Goal: Obtain resource: Download file/media

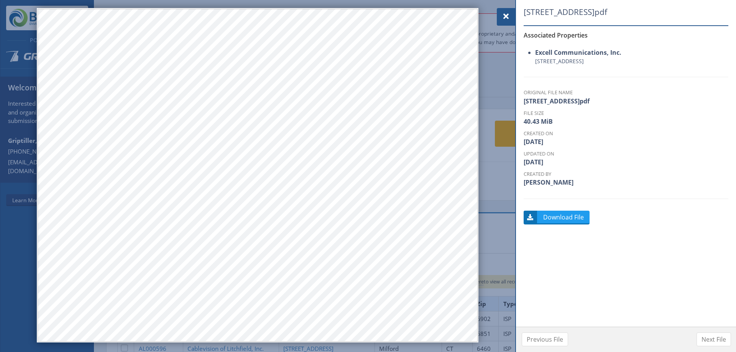
scroll to position [251, 0]
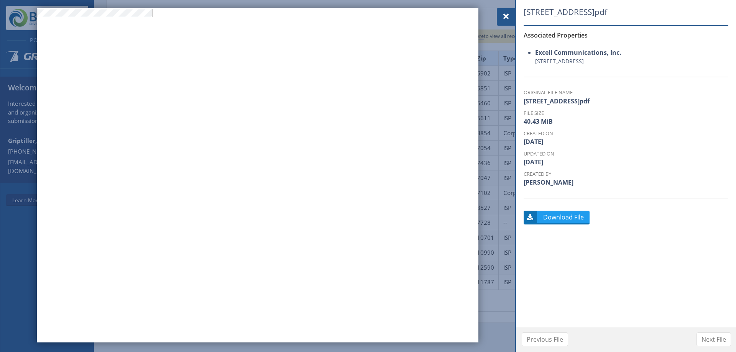
click at [501, 18] on span at bounding box center [505, 16] width 9 height 9
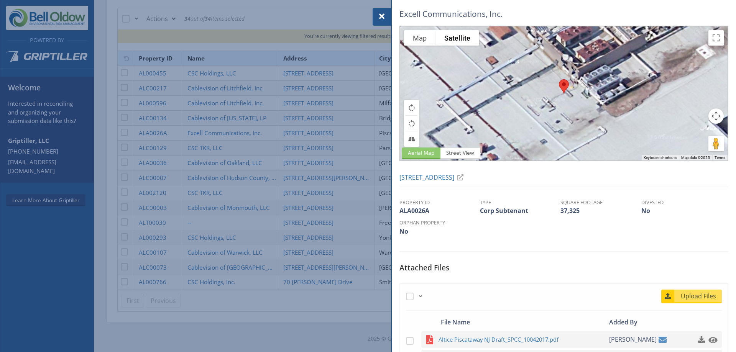
click at [369, 168] on div at bounding box center [368, 176] width 736 height 352
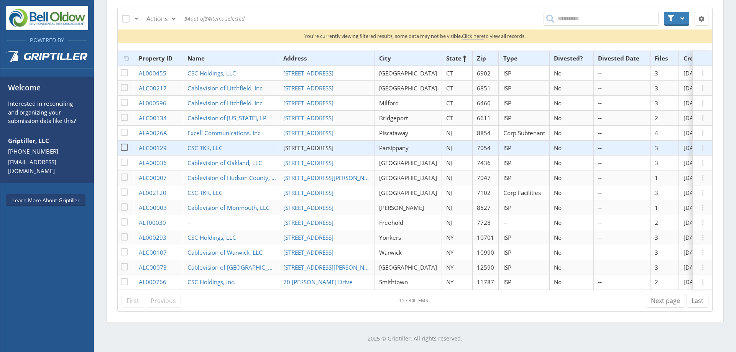
click at [324, 144] on span "[STREET_ADDRESS]" at bounding box center [308, 148] width 50 height 8
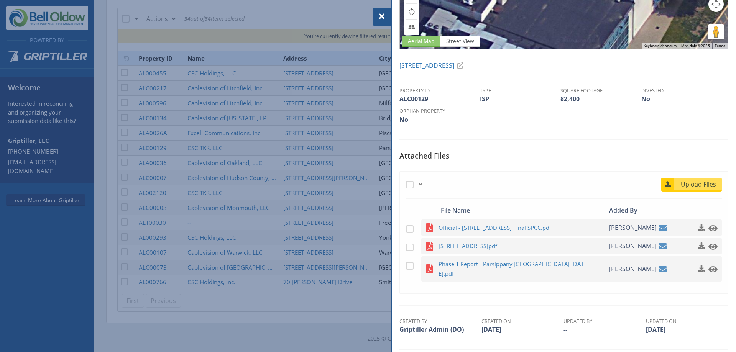
scroll to position [120, 0]
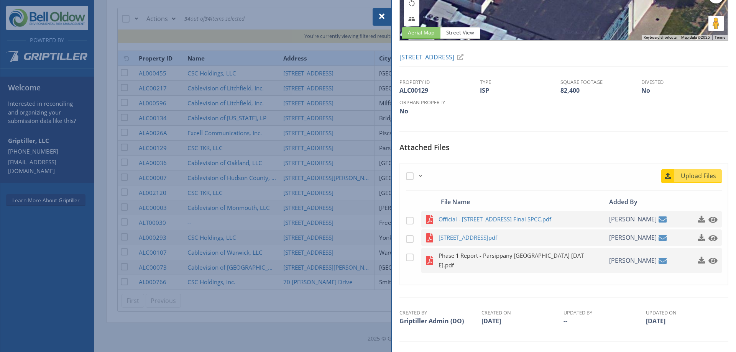
click at [523, 256] on span "Phase 1 Report - Parsippany [GEOGRAPHIC_DATA] [DATE].pdf" at bounding box center [513, 260] width 150 height 19
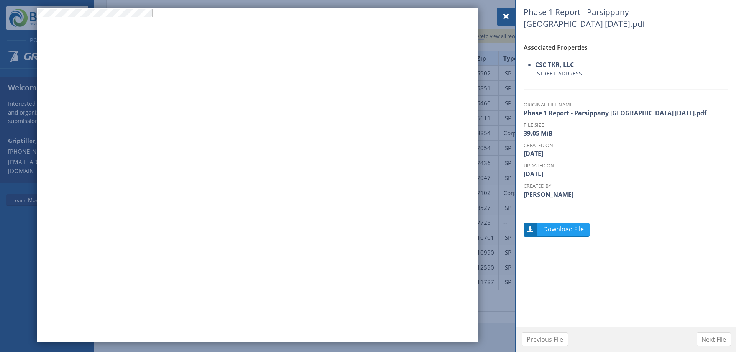
click at [506, 18] on span at bounding box center [505, 16] width 9 height 9
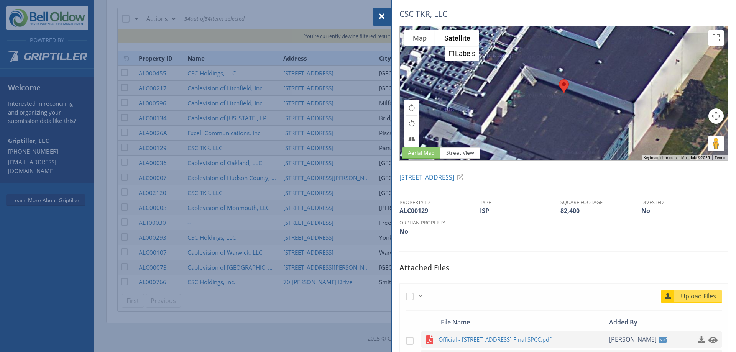
click at [359, 118] on div at bounding box center [368, 176] width 736 height 352
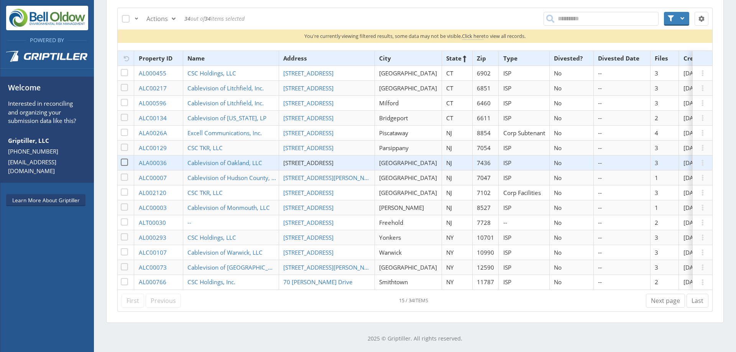
click at [315, 159] on span "[STREET_ADDRESS]" at bounding box center [308, 163] width 50 height 8
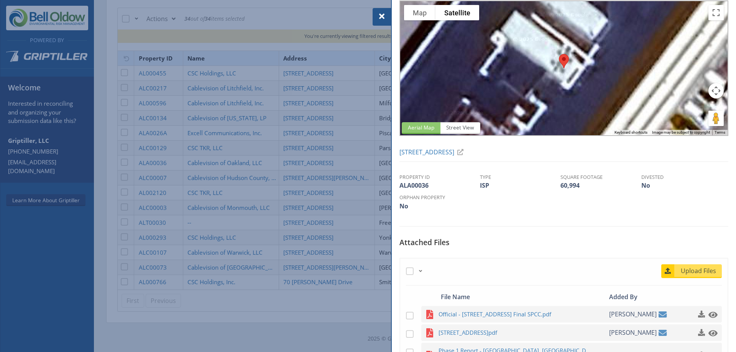
scroll to position [77, 0]
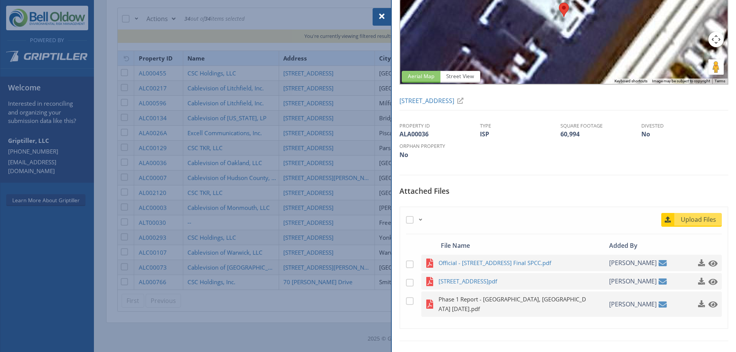
click at [511, 299] on span "Phase 1 Report - [GEOGRAPHIC_DATA], [GEOGRAPHIC_DATA] [DATE].pdf" at bounding box center [513, 304] width 150 height 19
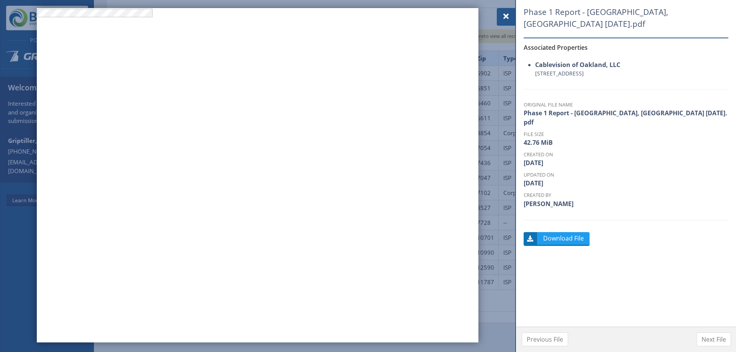
click at [503, 18] on span at bounding box center [505, 16] width 9 height 9
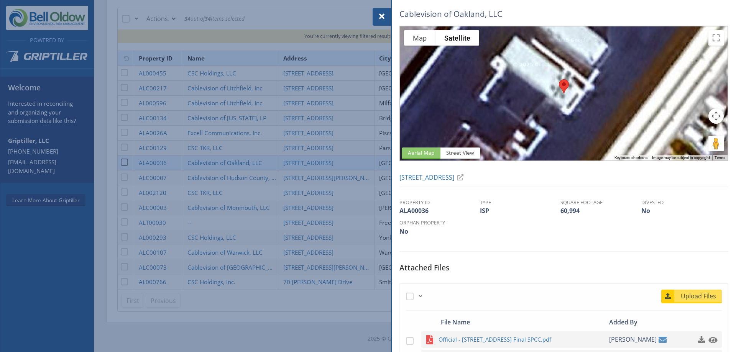
drag, startPoint x: 224, startPoint y: 132, endPoint x: 238, endPoint y: 164, distance: 34.7
click at [224, 132] on div at bounding box center [368, 176] width 736 height 352
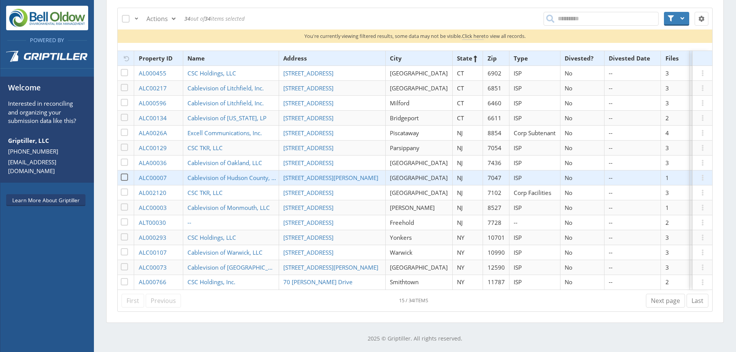
click at [338, 173] on td "[STREET_ADDRESS][PERSON_NAME]" at bounding box center [332, 177] width 106 height 15
click at [333, 174] on span "[STREET_ADDRESS][PERSON_NAME]" at bounding box center [330, 178] width 95 height 8
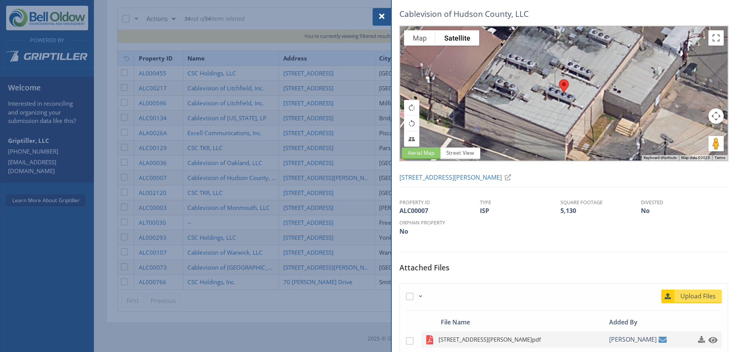
click at [495, 339] on span "[STREET_ADDRESS][PERSON_NAME]pdf" at bounding box center [513, 340] width 150 height 10
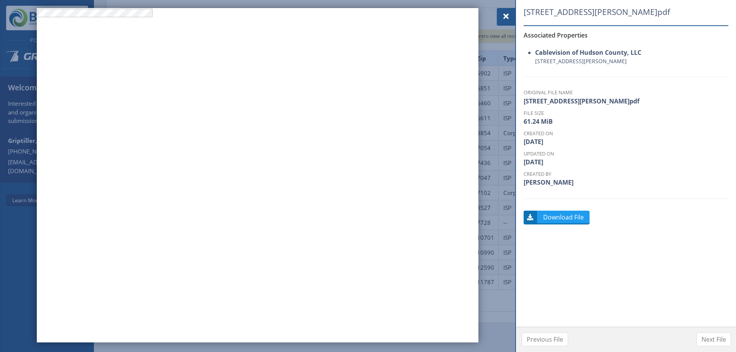
click at [504, 18] on span at bounding box center [505, 16] width 9 height 9
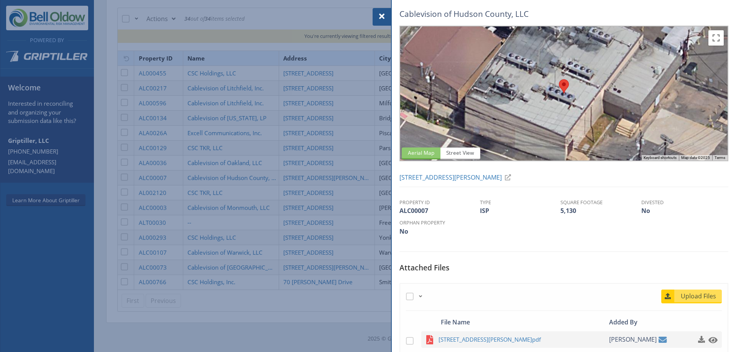
click at [317, 185] on div at bounding box center [368, 176] width 736 height 352
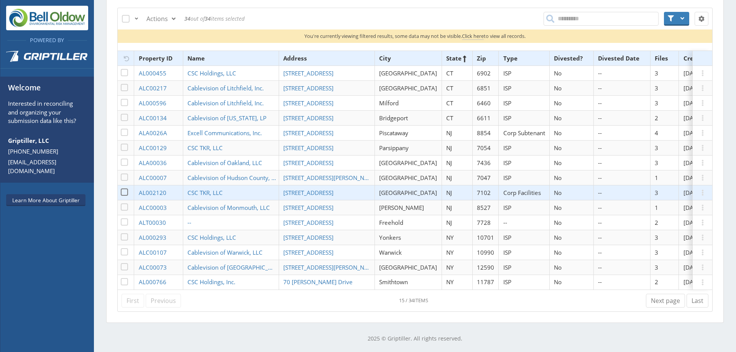
click at [238, 185] on td "CSC TKR, LLC" at bounding box center [231, 192] width 96 height 15
click at [214, 189] on span "CSC TKR, LLC" at bounding box center [204, 193] width 35 height 8
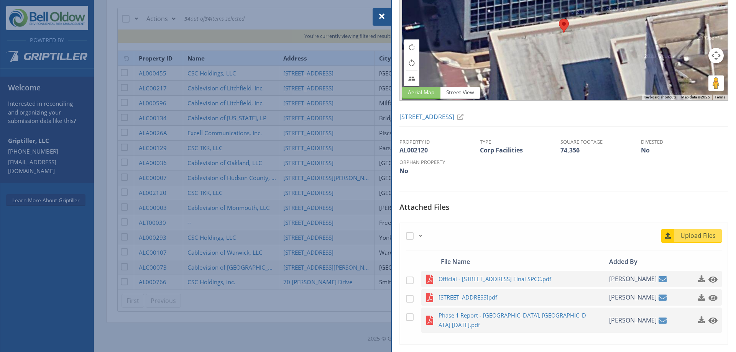
scroll to position [120, 0]
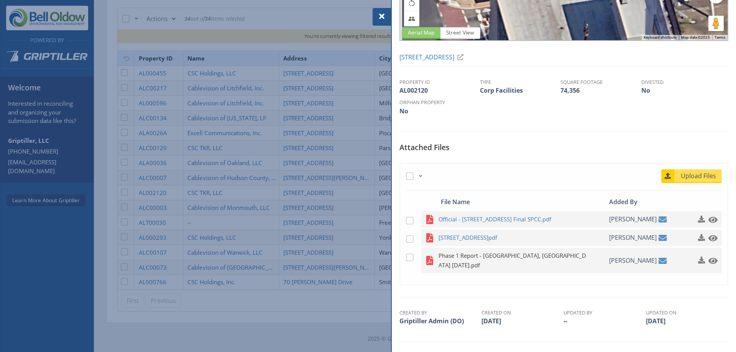
click at [516, 255] on span "Phase 1 Report - [GEOGRAPHIC_DATA], [GEOGRAPHIC_DATA] [DATE].pdf" at bounding box center [513, 260] width 150 height 19
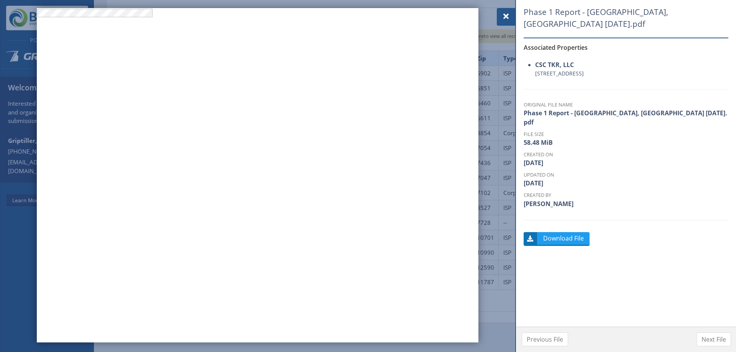
click at [508, 17] on span at bounding box center [505, 16] width 9 height 9
